Goal: Task Accomplishment & Management: Manage account settings

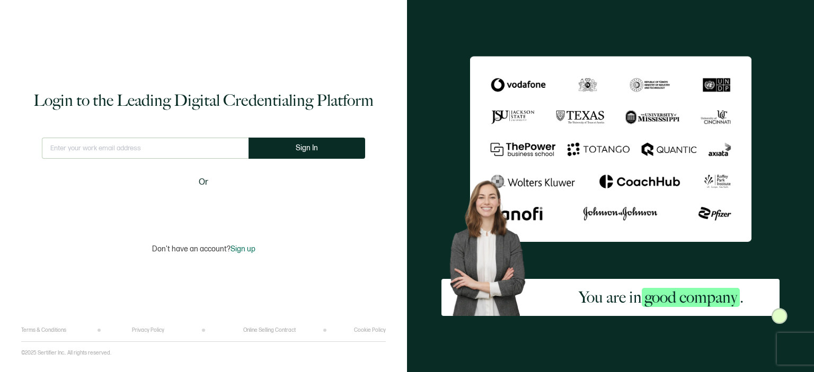
click at [220, 155] on input "text" at bounding box center [145, 148] width 207 height 21
type input "[EMAIL_ADDRESS][DOMAIN_NAME]"
click at [325, 141] on button "Sign In" at bounding box center [306, 148] width 117 height 21
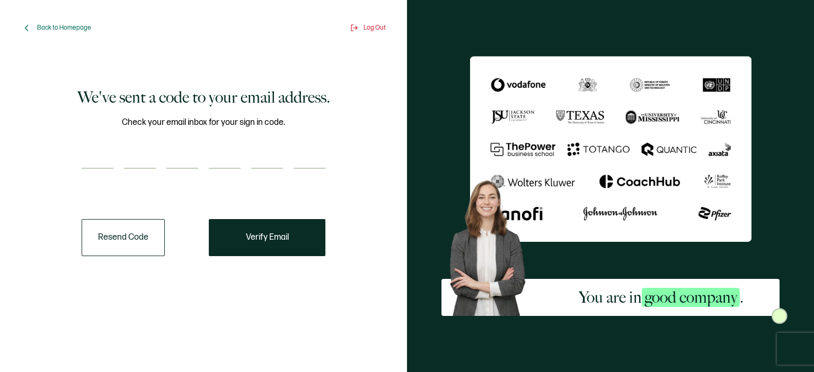
click at [96, 162] on input "number" at bounding box center [98, 158] width 32 height 21
type input "9"
type input "5"
type input "0"
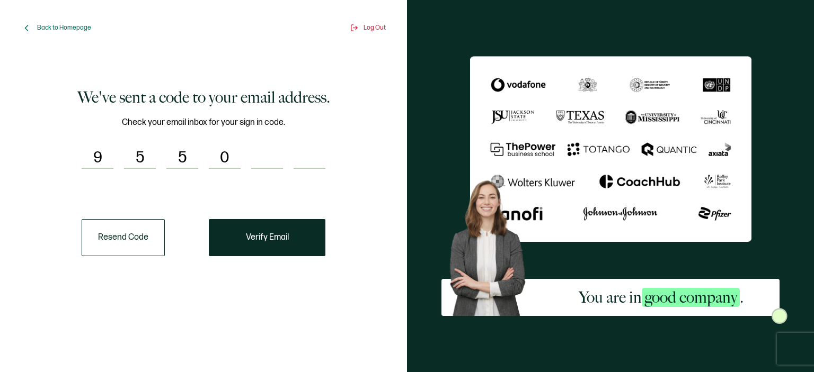
type input "7"
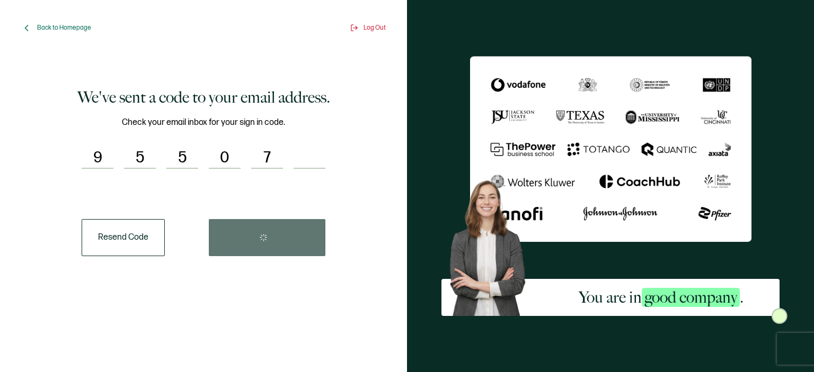
type input "5"
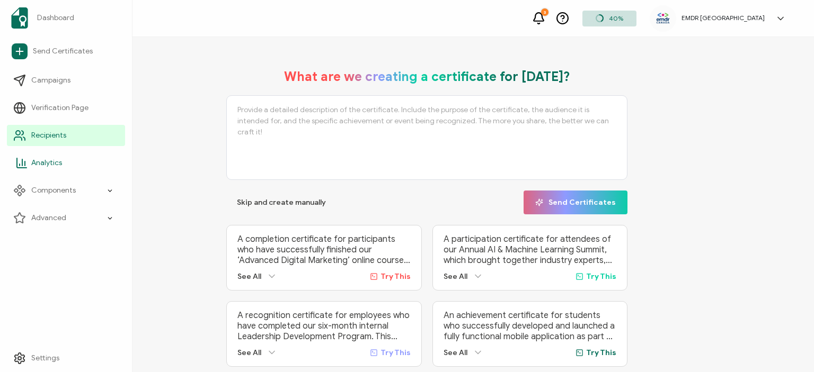
click at [88, 155] on link "Analytics" at bounding box center [66, 163] width 118 height 21
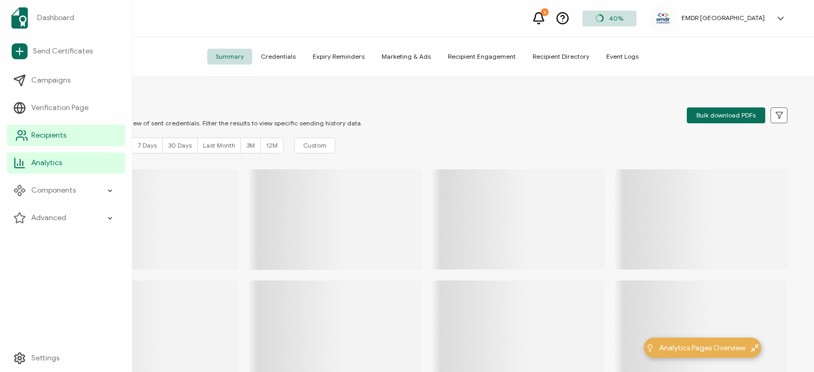
click at [82, 136] on link "Recipients" at bounding box center [66, 135] width 118 height 21
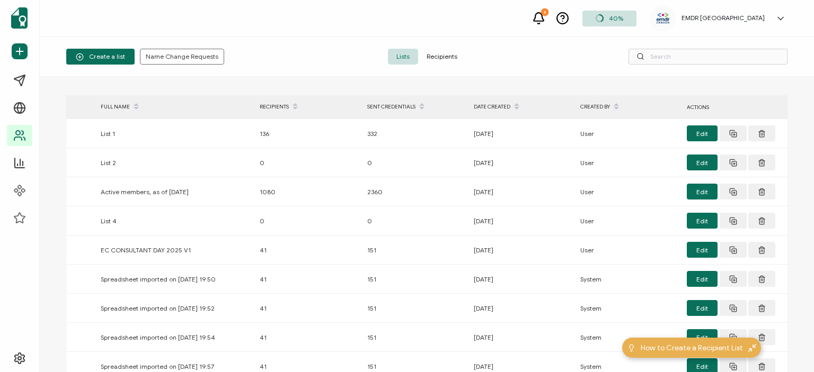
click at [446, 51] on span "Recipients" at bounding box center [442, 57] width 48 height 16
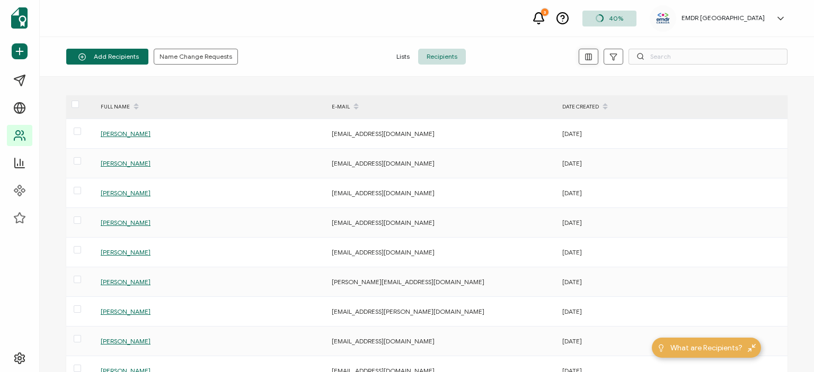
click at [589, 56] on icon "button" at bounding box center [588, 57] width 8 height 8
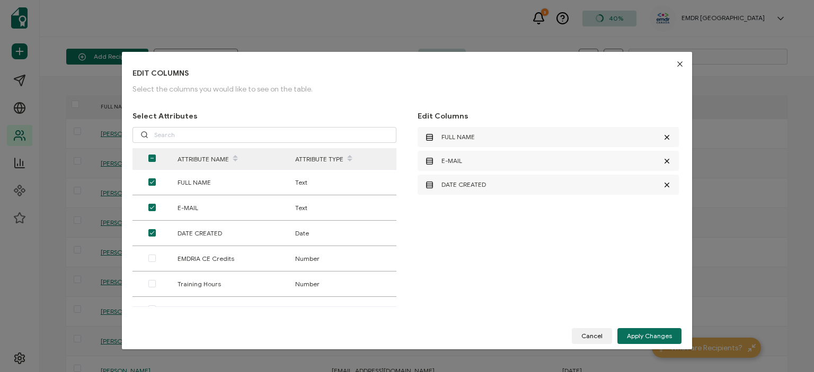
click at [676, 65] on icon "Close" at bounding box center [679, 64] width 8 height 8
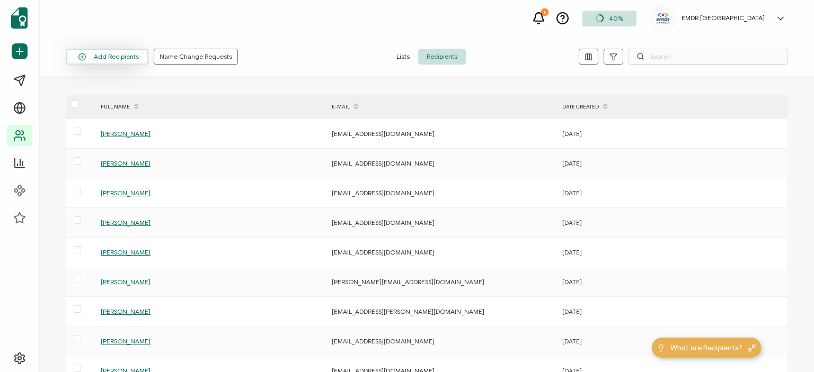
click at [121, 58] on button "Add Recipients" at bounding box center [107, 57] width 82 height 16
click at [127, 85] on span "Upload Spreadsheet" at bounding box center [118, 85] width 60 height 8
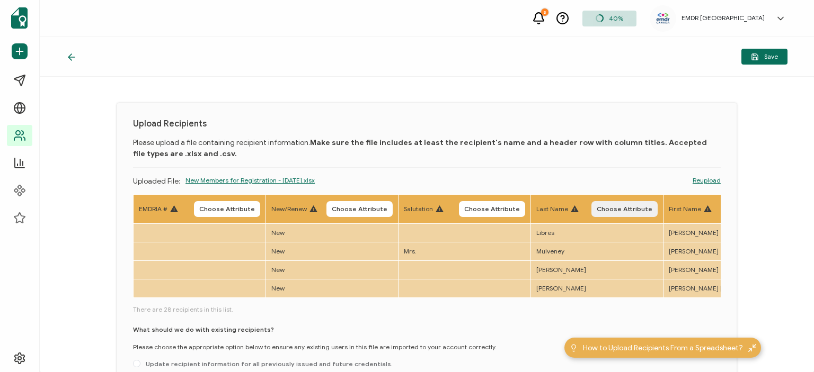
click at [616, 211] on span "Choose Attribute" at bounding box center [625, 209] width 56 height 6
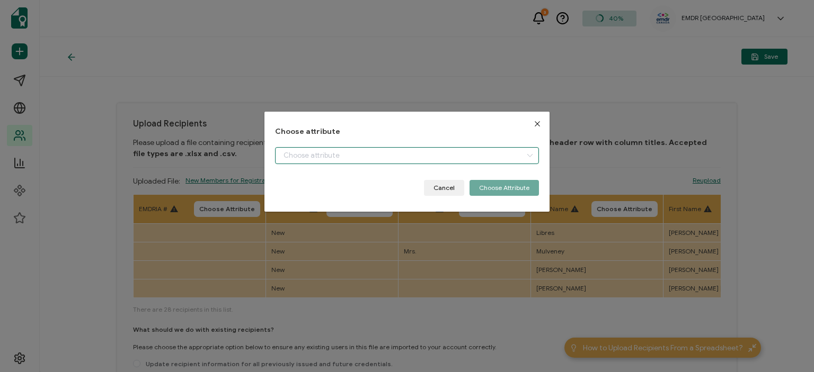
click at [327, 153] on input "dialog" at bounding box center [407, 155] width 264 height 17
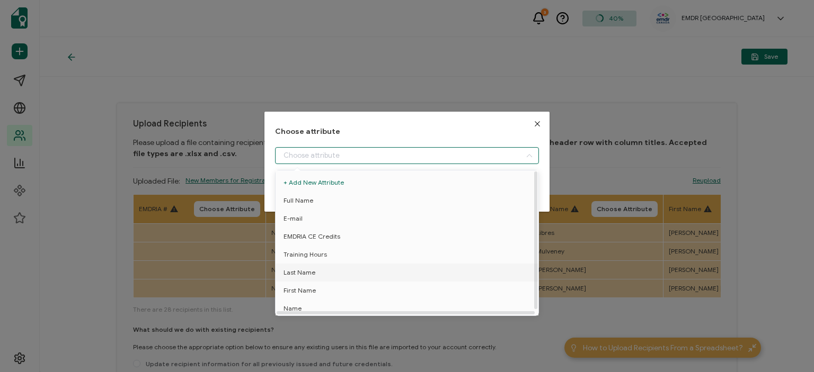
click at [317, 275] on li "Last Name" at bounding box center [407, 273] width 268 height 18
type input "Last Name"
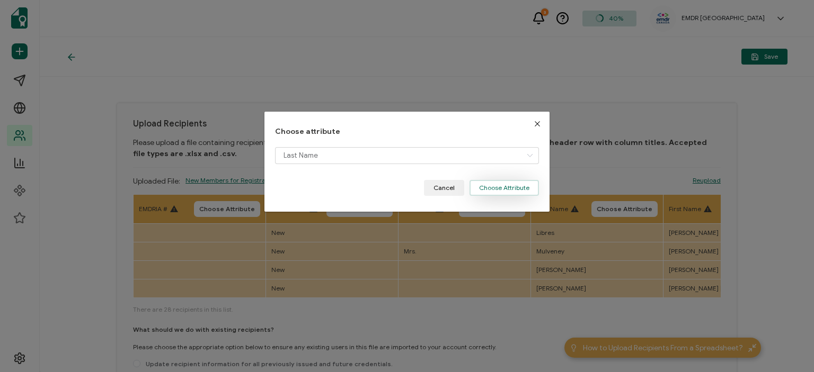
click at [491, 185] on button "Choose Attribute" at bounding box center [503, 188] width 69 height 16
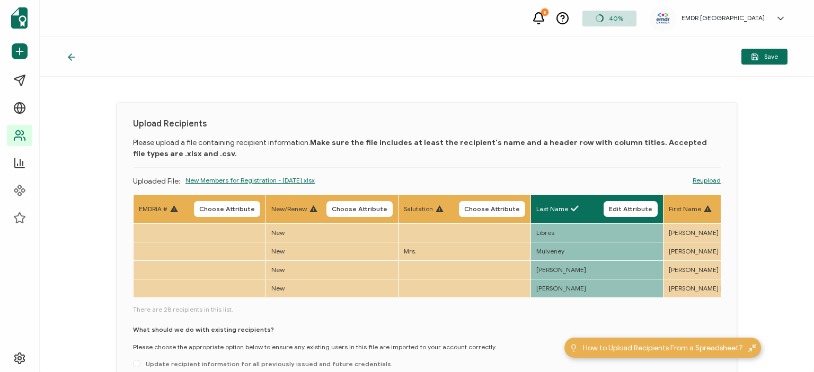
click at [700, 210] on div "First Name" at bounding box center [690, 209] width 43 height 10
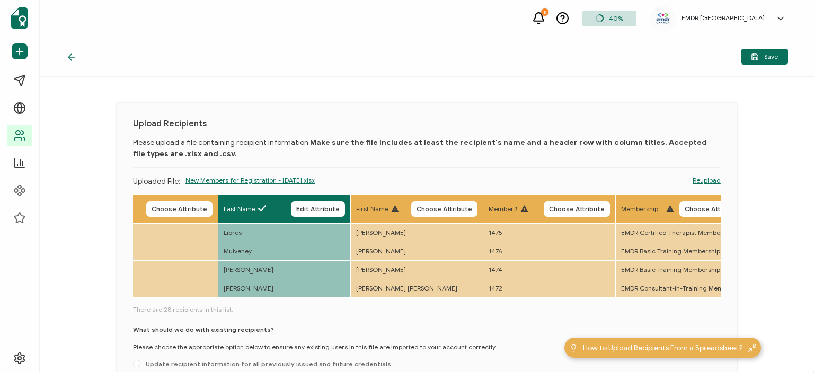
scroll to position [0, 321]
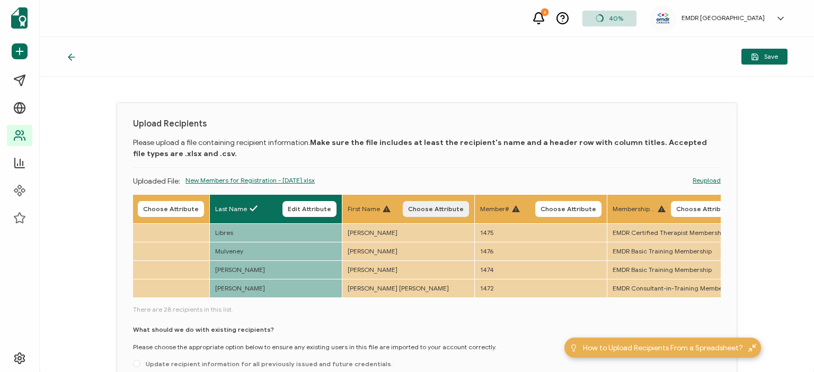
click at [438, 210] on span "Choose Attribute" at bounding box center [436, 209] width 56 height 6
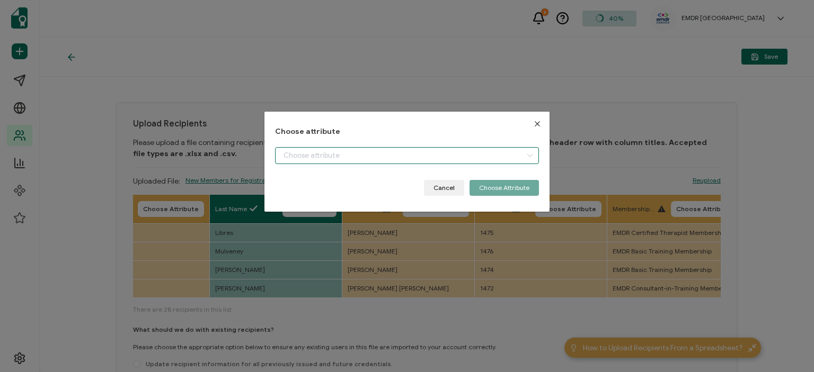
click at [472, 160] on input "dialog" at bounding box center [407, 155] width 264 height 17
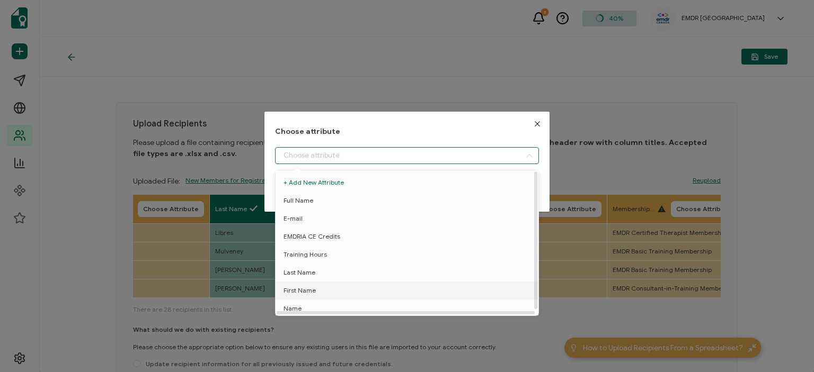
click at [293, 290] on span "First Name" at bounding box center [299, 291] width 32 height 18
type input "First Name"
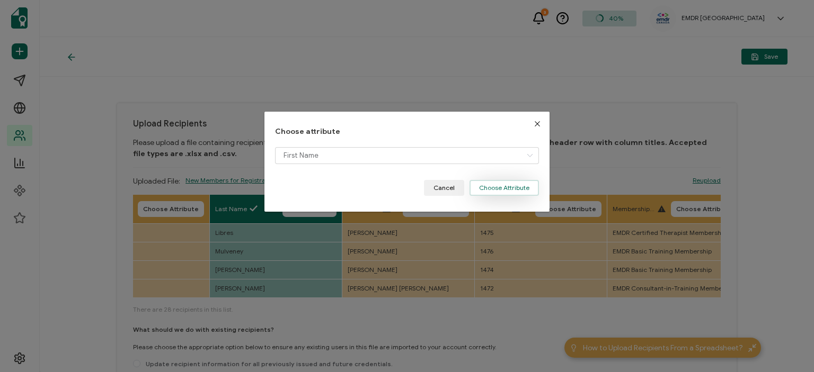
click at [512, 187] on button "Choose Attribute" at bounding box center [503, 188] width 69 height 16
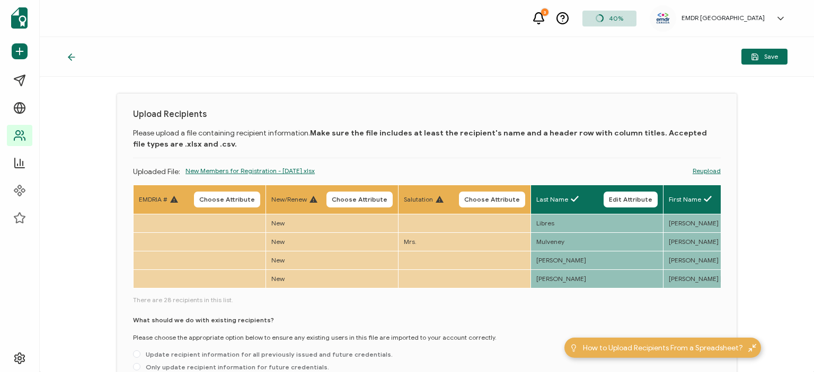
scroll to position [0, 0]
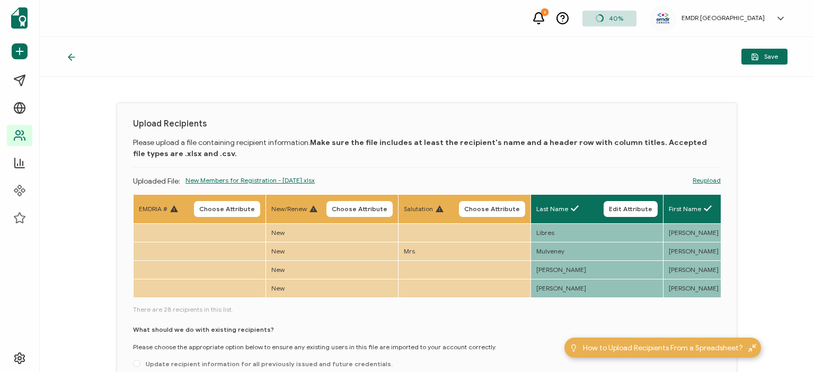
click at [74, 53] on icon at bounding box center [71, 57] width 11 height 11
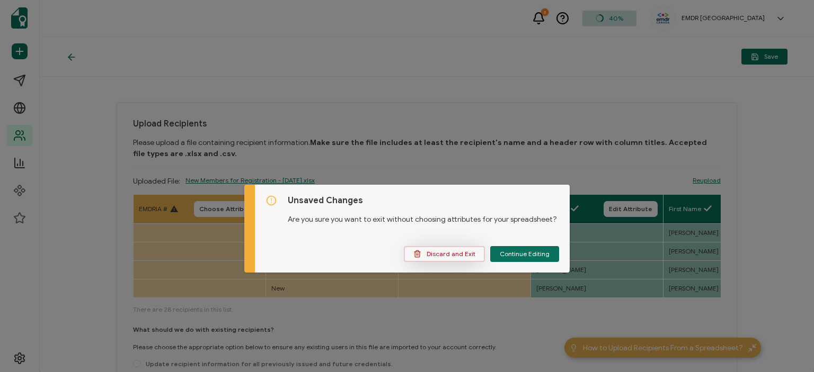
click at [455, 251] on span "Discard and Exit" at bounding box center [444, 254] width 62 height 8
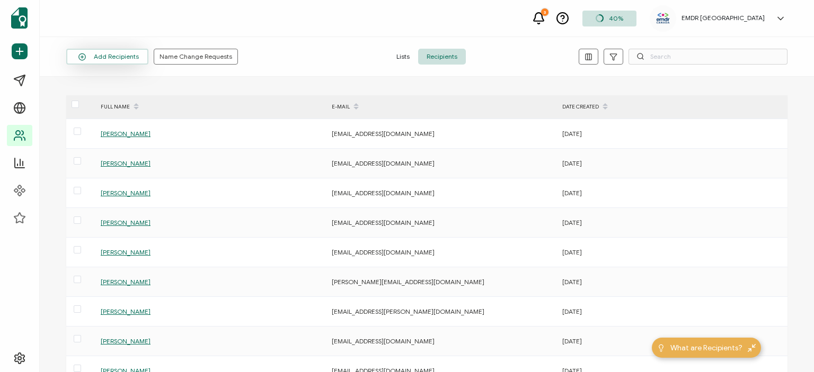
click at [131, 56] on button "Add Recipients" at bounding box center [107, 57] width 82 height 16
click at [111, 52] on button "Add Recipients" at bounding box center [107, 57] width 82 height 16
click at [106, 87] on span "Upload Spreadsheet" at bounding box center [118, 85] width 60 height 8
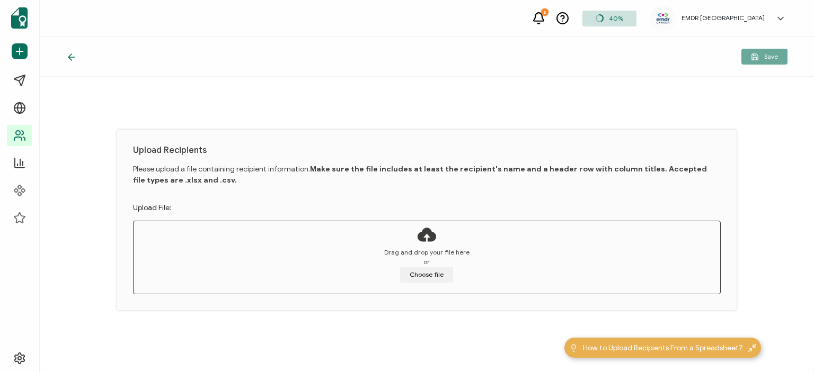
click at [660, 341] on div "How to Upload Recipients From a Spreadsheet?" at bounding box center [662, 348] width 197 height 20
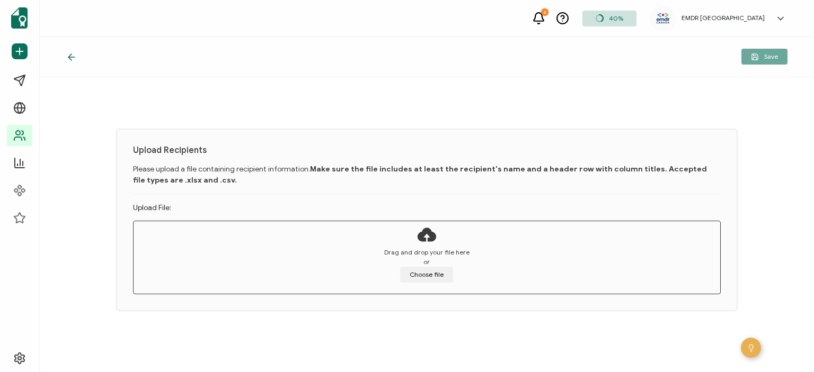
click at [752, 345] on icon at bounding box center [751, 347] width 4 height 4
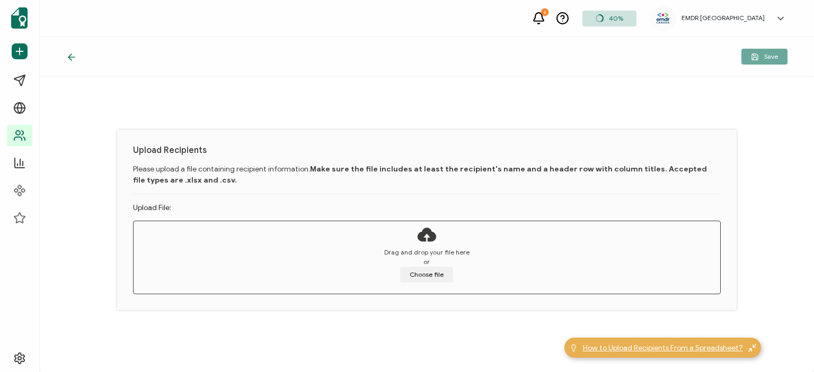
click at [734, 346] on span "How to Upload Recipients From a Spreadsheet?" at bounding box center [663, 348] width 160 height 11
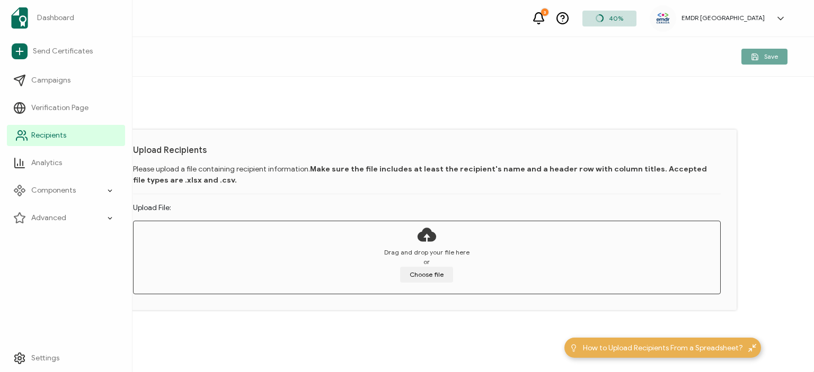
click at [46, 137] on span "Recipients" at bounding box center [48, 135] width 35 height 11
click at [33, 139] on span "Recipients" at bounding box center [48, 135] width 35 height 11
click at [54, 133] on span "Recipients" at bounding box center [48, 135] width 35 height 11
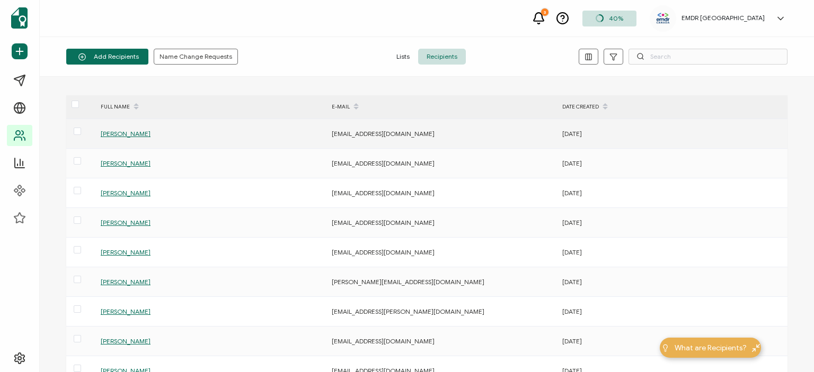
click at [569, 126] on td "[DATE]" at bounding box center [672, 134] width 230 height 30
click at [119, 131] on span "[PERSON_NAME]" at bounding box center [126, 134] width 50 height 8
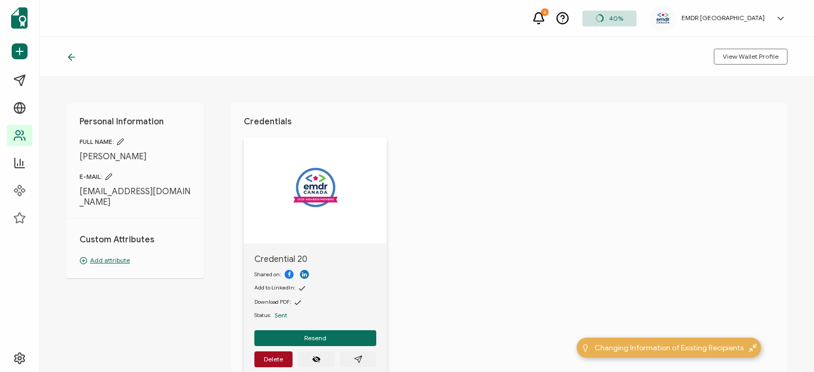
click at [64, 52] on div "View Wallet Profile" at bounding box center [427, 57] width 774 height 40
click at [69, 56] on icon at bounding box center [71, 57] width 11 height 11
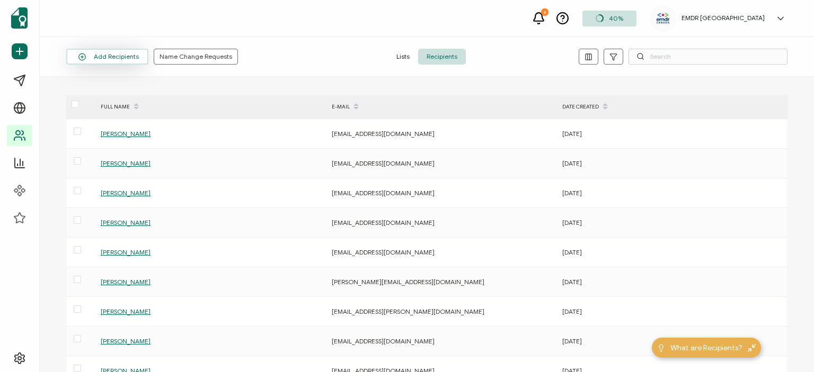
click at [130, 50] on button "Add Recipients" at bounding box center [107, 57] width 82 height 16
click at [115, 61] on button "Add Recipients" at bounding box center [107, 57] width 82 height 16
click at [109, 90] on li "Upload Spreadsheet" at bounding box center [115, 85] width 97 height 17
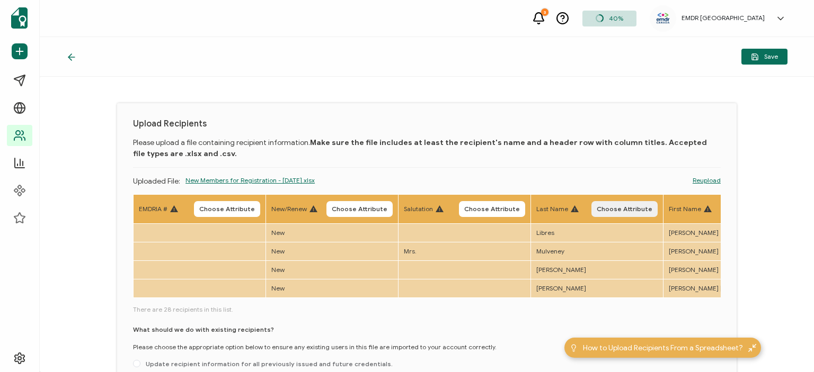
click at [621, 203] on button "Choose Attribute" at bounding box center [624, 209] width 66 height 16
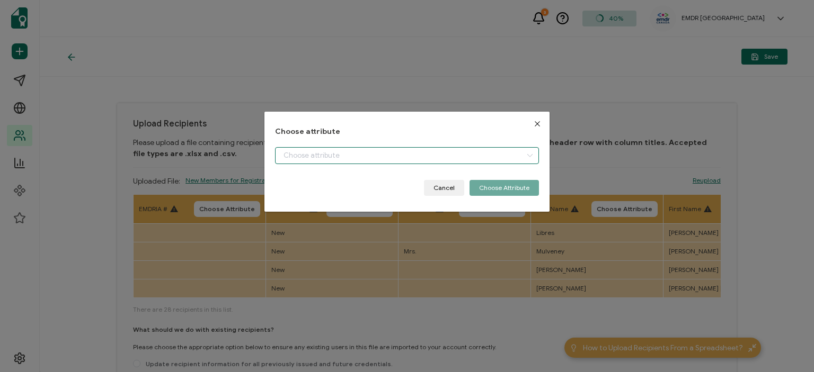
click at [310, 153] on input "dialog" at bounding box center [407, 155] width 264 height 17
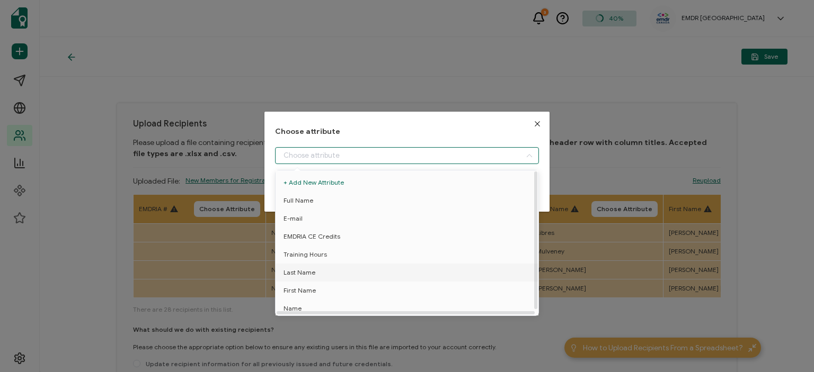
click at [306, 274] on span "Last Name" at bounding box center [299, 273] width 32 height 18
type input "Last Name"
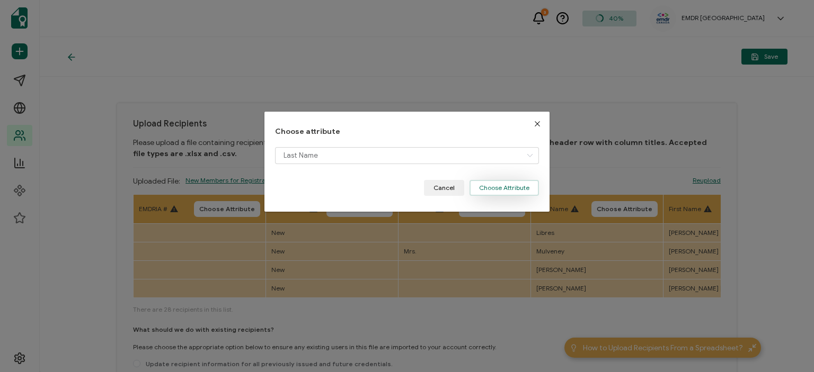
click at [505, 186] on button "Choose Attribute" at bounding box center [503, 188] width 69 height 16
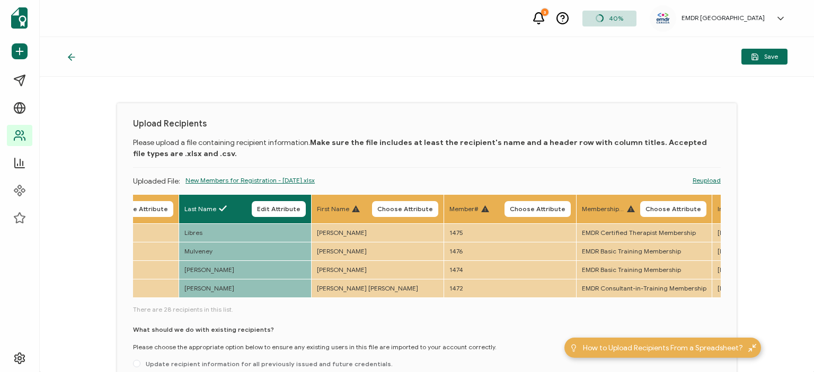
scroll to position [0, 380]
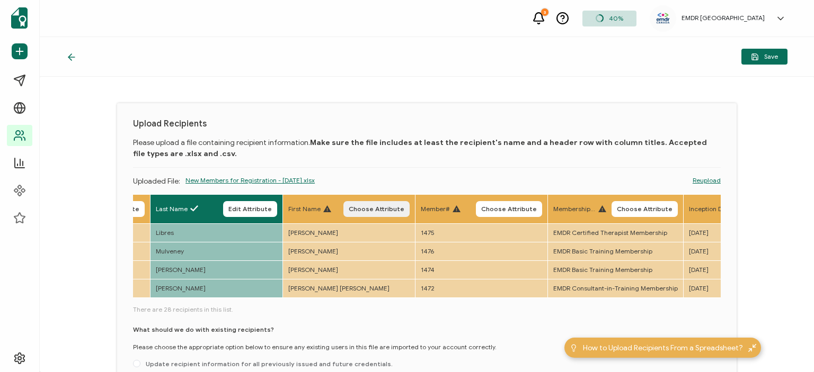
click at [374, 214] on button "Choose Attribute" at bounding box center [376, 209] width 66 height 16
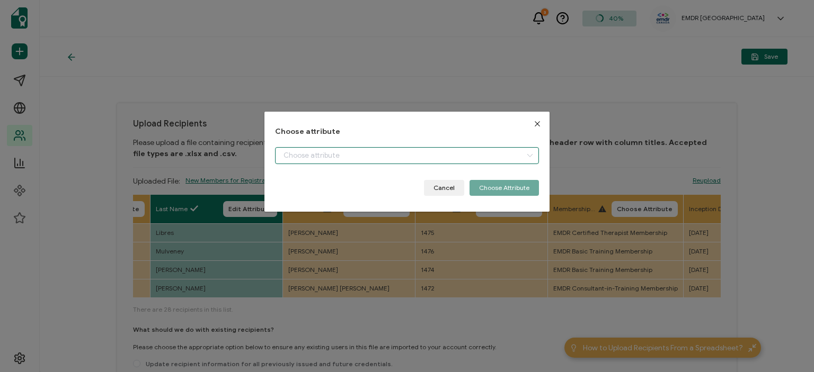
click at [460, 163] on input "dialog" at bounding box center [407, 155] width 264 height 17
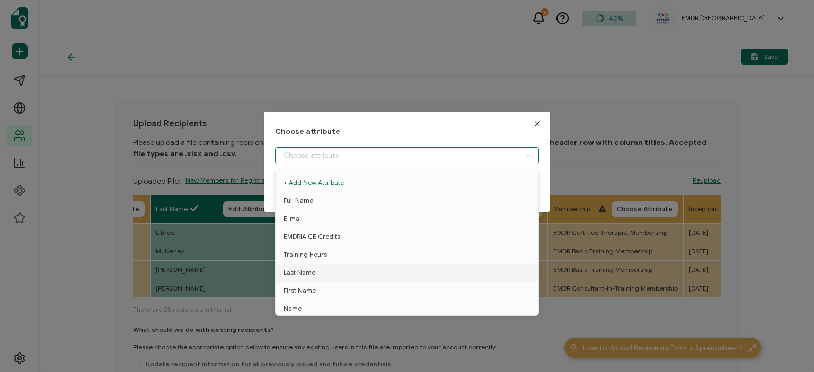
click at [459, 158] on input "dialog" at bounding box center [407, 155] width 264 height 17
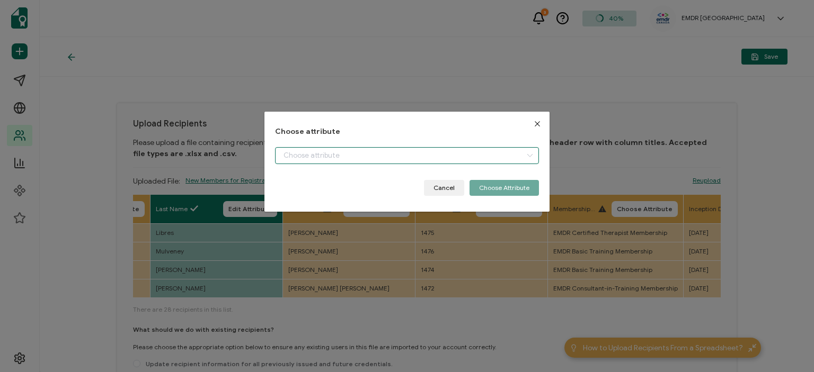
click at [459, 158] on input "dialog" at bounding box center [407, 155] width 264 height 17
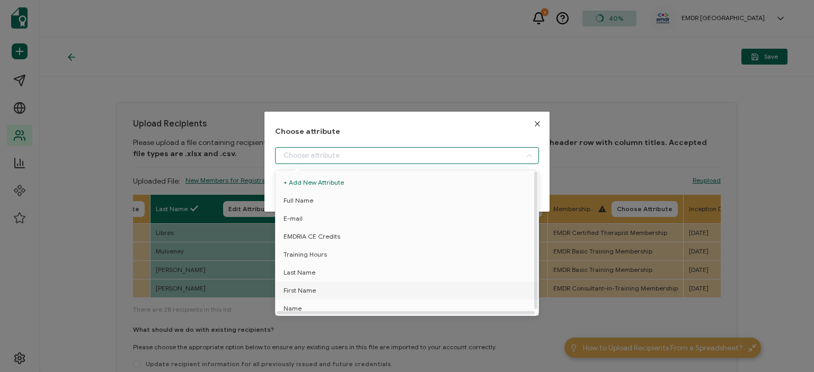
click at [310, 291] on span "First Name" at bounding box center [299, 291] width 32 height 18
type input "First Name"
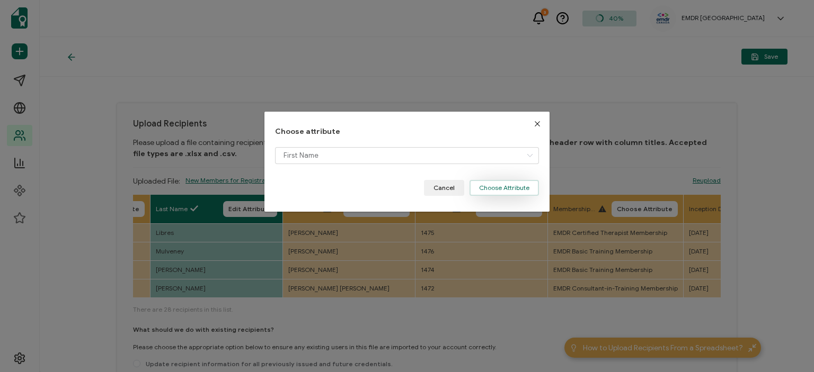
click at [512, 185] on button "Choose Attribute" at bounding box center [503, 188] width 69 height 16
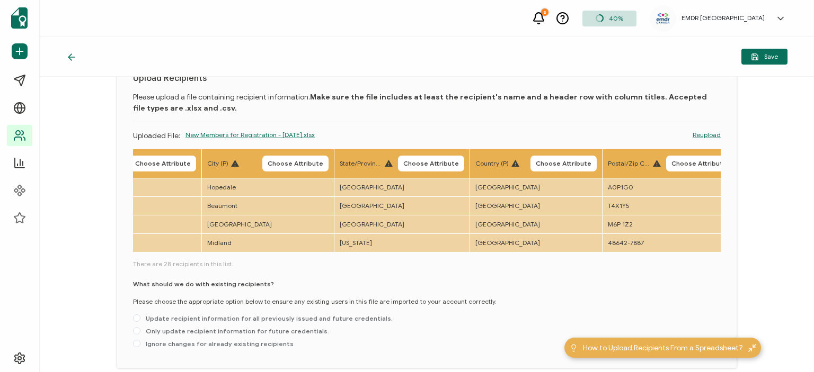
scroll to position [95, 0]
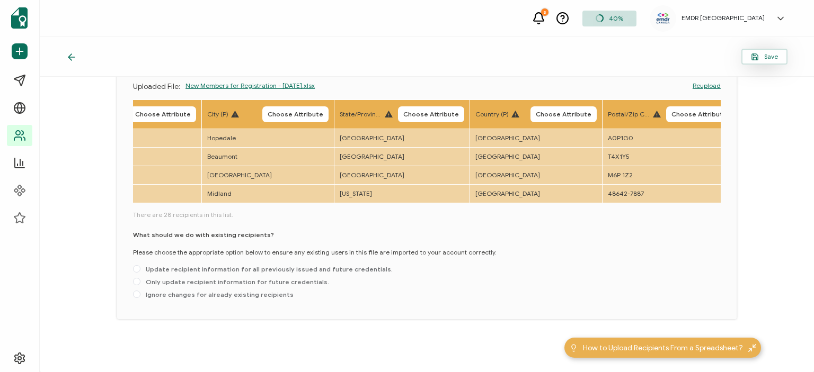
click at [756, 54] on icon "button" at bounding box center [755, 57] width 6 height 6
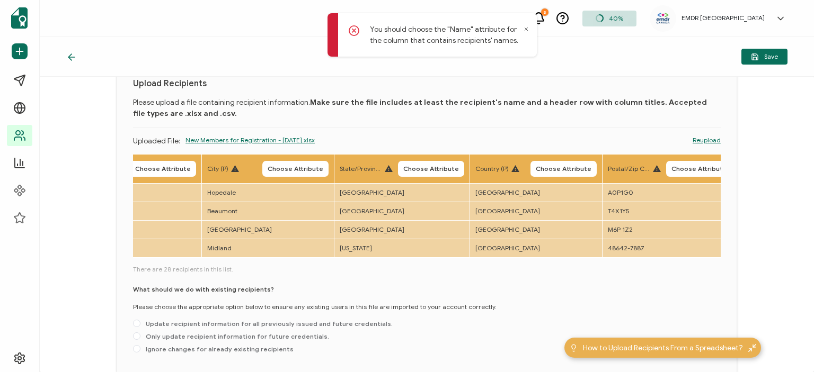
scroll to position [0, 0]
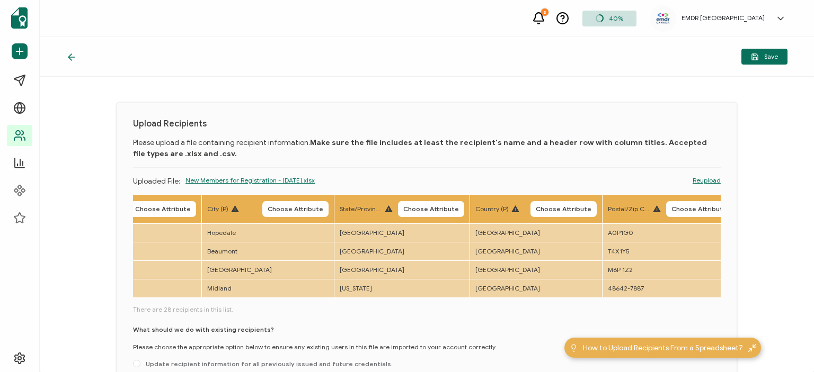
click at [374, 54] on div "Save" at bounding box center [427, 57] width 774 height 40
